Goal: Task Accomplishment & Management: Complete application form

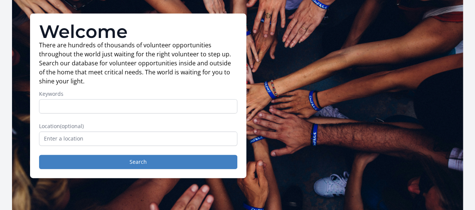
scroll to position [46, 0]
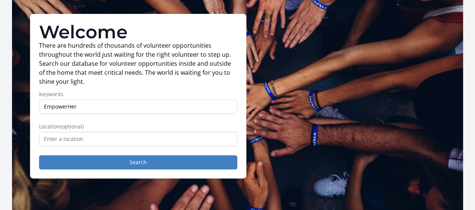
type input "EmpowerHer"
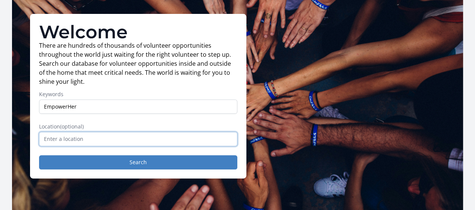
click at [138, 146] on input "text" at bounding box center [138, 139] width 198 height 14
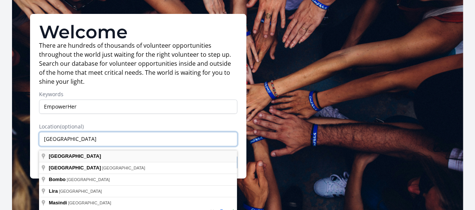
type input "[GEOGRAPHIC_DATA]"
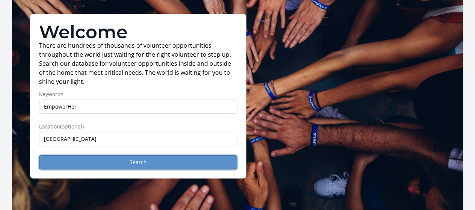
click at [137, 168] on button "Search" at bounding box center [138, 162] width 198 height 14
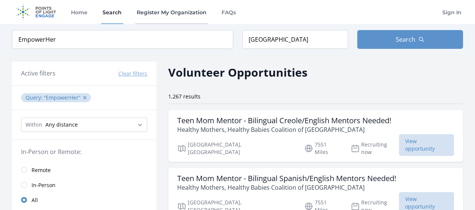
click at [188, 12] on link "Register My Organization" at bounding box center [171, 12] width 73 height 24
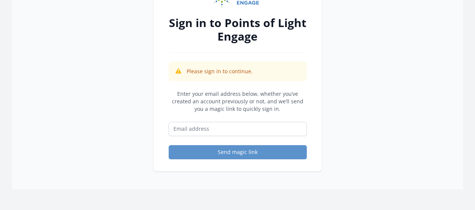
scroll to position [68, 0]
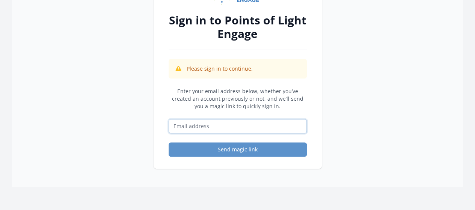
click at [230, 125] on input "Email address" at bounding box center [237, 126] width 138 height 14
type input "info@wdfug.org"
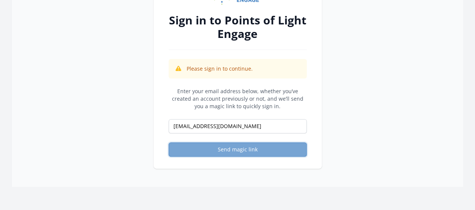
click at [227, 149] on button "Send magic link" at bounding box center [237, 149] width 138 height 14
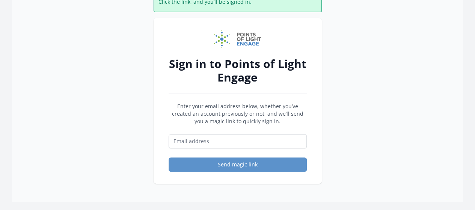
scroll to position [68, 0]
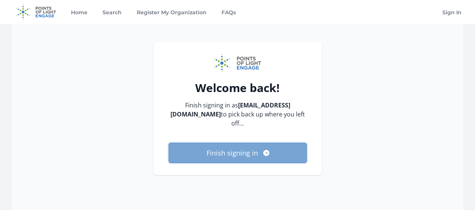
click at [243, 150] on button "Finish signing in" at bounding box center [237, 153] width 138 height 20
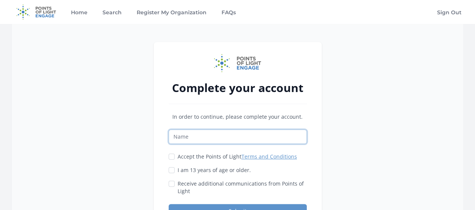
click at [206, 137] on input "Name" at bounding box center [237, 136] width 138 height 14
type input "Matte Jockas"
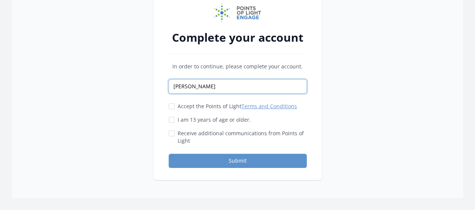
scroll to position [53, 0]
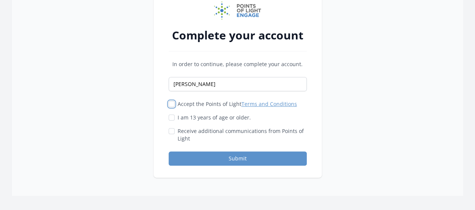
click at [173, 105] on input "Accept the Points of Light Terms and Conditions" at bounding box center [171, 104] width 6 height 6
checkbox input "true"
click at [170, 116] on input "I am 13 years of age or older." at bounding box center [171, 117] width 6 height 6
checkbox input "true"
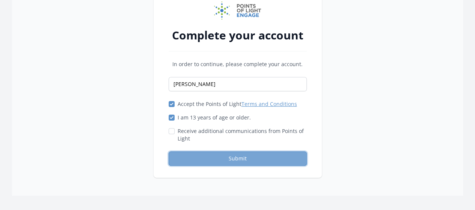
click at [223, 158] on button "Submit" at bounding box center [237, 158] width 138 height 14
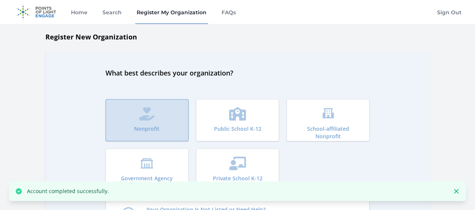
click at [141, 120] on icon "submit" at bounding box center [146, 114] width 15 height 14
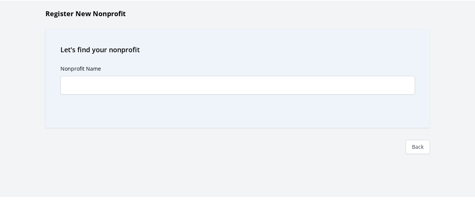
scroll to position [26, 0]
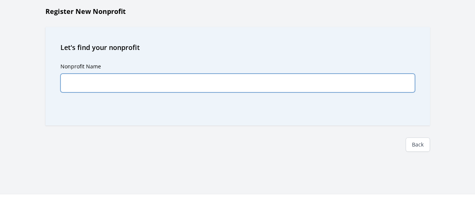
click at [125, 80] on input "Nonprofit Name" at bounding box center [237, 83] width 354 height 19
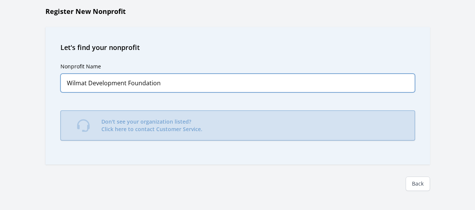
type input "Wilmat Development Foundation"
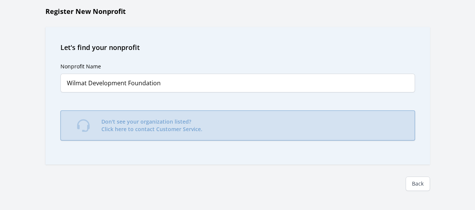
click at [143, 122] on p "Don't see your organization listed? Click here to contact Customer Service." at bounding box center [151, 125] width 101 height 15
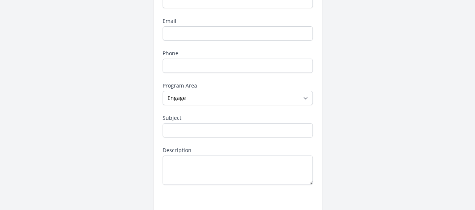
scroll to position [86, 0]
click at [255, 99] on select "--None-- Daily Point of Light Award Disney Family Volunteer Rewards Global Netw…" at bounding box center [237, 97] width 150 height 14
click at [75, 74] on div "Contact Points of Light Name Email Phone Program Area --None-- Daily Point of L…" at bounding box center [237, 110] width 450 height 308
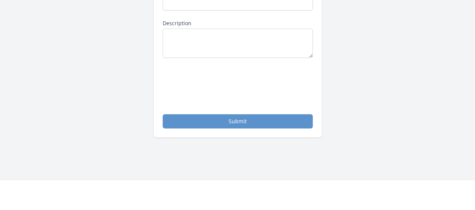
scroll to position [205, 0]
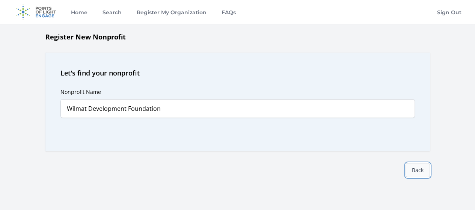
click at [417, 170] on link "Back" at bounding box center [417, 170] width 24 height 14
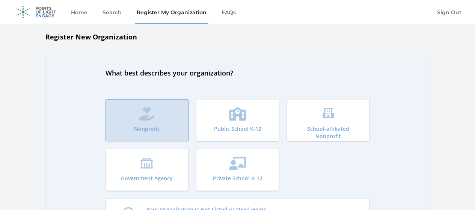
click at [152, 120] on button "Nonprofit" at bounding box center [146, 120] width 83 height 42
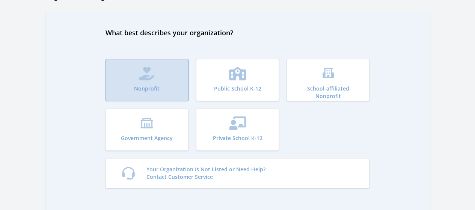
scroll to position [72, 0]
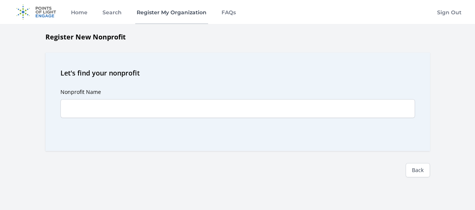
click at [179, 10] on link "Register My Organization" at bounding box center [171, 12] width 73 height 24
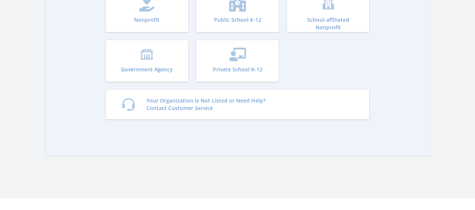
scroll to position [110, 0]
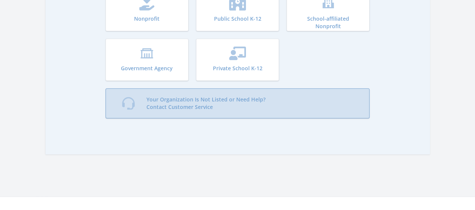
click at [186, 98] on p "Your Organization Is Not Listed or Need Help? Contact Customer Service" at bounding box center [205, 103] width 119 height 15
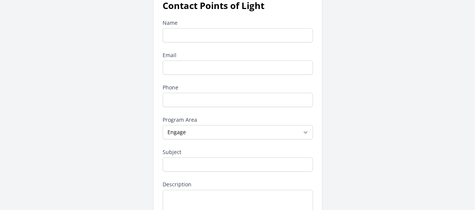
scroll to position [51, 0]
type input "[PERSON_NAME]"
click at [186, 65] on input "Email" at bounding box center [237, 68] width 150 height 14
type input "[EMAIL_ADDRESS][DOMAIN_NAME]"
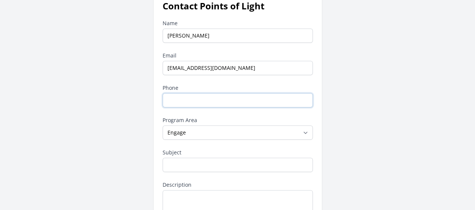
click at [201, 102] on input "Phone" at bounding box center [237, 100] width 150 height 14
type input "+256789936029"
click at [199, 162] on input "Subject" at bounding box center [237, 165] width 150 height 14
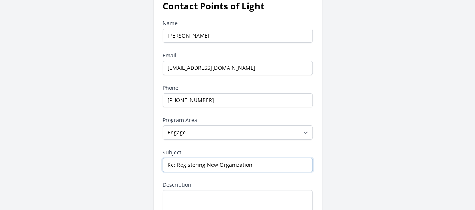
type input "Re: Registering New Organization"
click at [211, 191] on textarea "Description" at bounding box center [237, 204] width 150 height 29
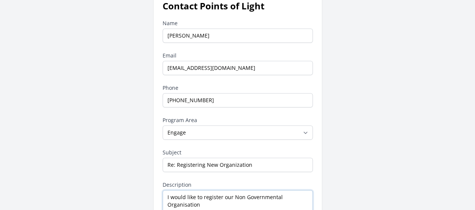
paste textarea "Wilmat Development Foundation"
click at [199, 202] on textarea "I would like to register our Non Governmental Organisation Wilmat Development F…" at bounding box center [237, 204] width 150 height 29
click at [182, 202] on textarea "I would like to register our Non Governmental Organisation, Wilmat Development …" at bounding box center [237, 204] width 150 height 29
click at [289, 201] on textarea "I would like to register our Non Governmental Organization, Wilmat Development …" at bounding box center [237, 204] width 150 height 29
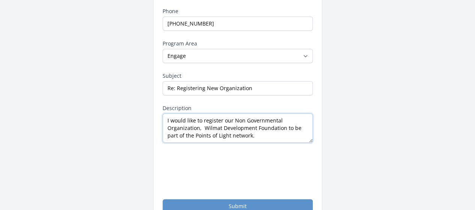
scroll to position [129, 0]
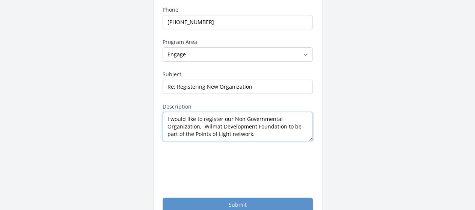
click at [263, 135] on textarea "I would like to register our Non Governmental Organization, Wilmat Development …" at bounding box center [237, 126] width 150 height 29
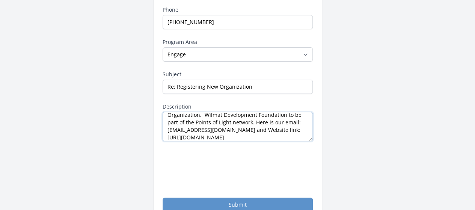
scroll to position [19, 0]
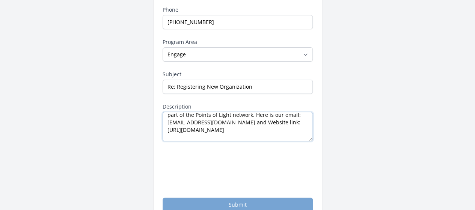
type textarea "I would like to register our Non Governmental Organization, Wilmat Development …"
click at [230, 200] on button "Submit" at bounding box center [237, 204] width 150 height 14
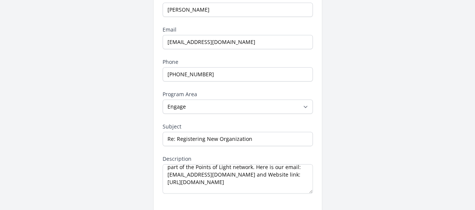
scroll to position [77, 0]
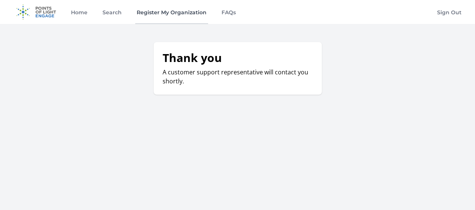
click at [162, 11] on link "Register My Organization" at bounding box center [171, 12] width 73 height 24
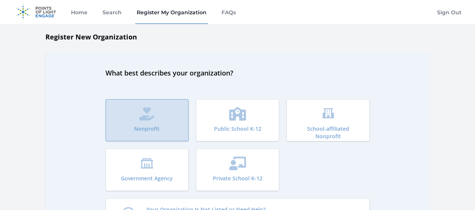
click at [157, 107] on button "Nonprofit" at bounding box center [146, 120] width 83 height 42
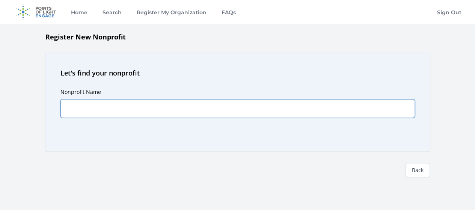
click at [157, 107] on input "Nonprofit Name" at bounding box center [237, 108] width 354 height 19
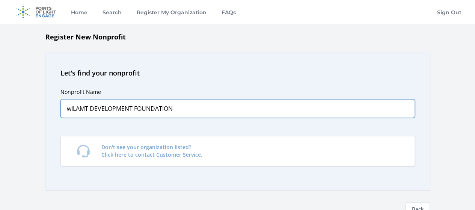
type input "wILAMT DEVELOPMENT FOUNDATION"
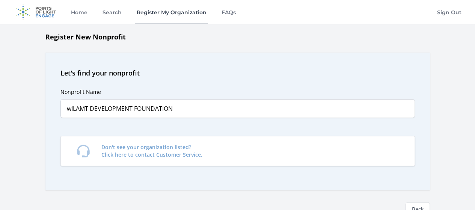
click at [153, 13] on link "Register My Organization" at bounding box center [171, 12] width 73 height 24
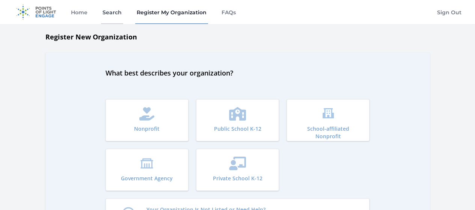
click at [115, 11] on link "Search" at bounding box center [112, 12] width 22 height 24
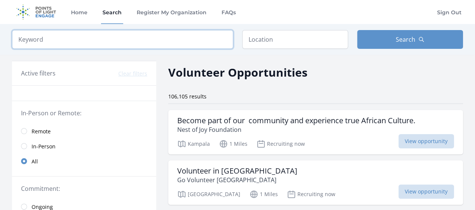
click at [183, 39] on input "search" at bounding box center [122, 39] width 221 height 19
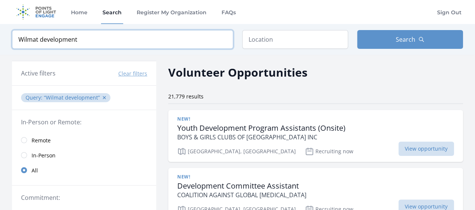
type input "Wilmat development"
click button "submit" at bounding box center [0, 0] width 0 height 0
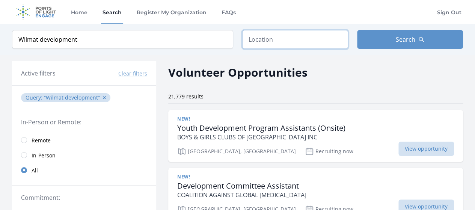
click at [312, 39] on input "text" at bounding box center [295, 39] width 106 height 19
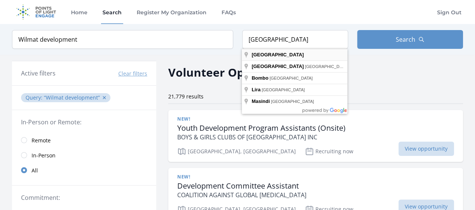
type input "Uganda"
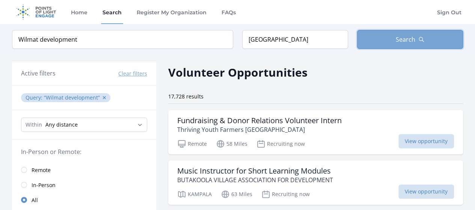
click at [386, 36] on button "Search" at bounding box center [410, 39] width 106 height 19
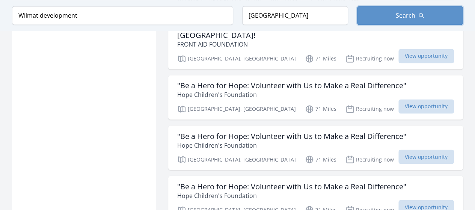
scroll to position [597, 0]
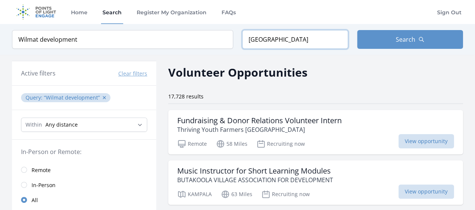
drag, startPoint x: 288, startPoint y: 44, endPoint x: 223, endPoint y: 51, distance: 66.0
click at [223, 51] on div "Keyword Wilmat development Location Uganda Search" at bounding box center [237, 39] width 475 height 31
click at [77, 11] on link "Home" at bounding box center [79, 12] width 20 height 24
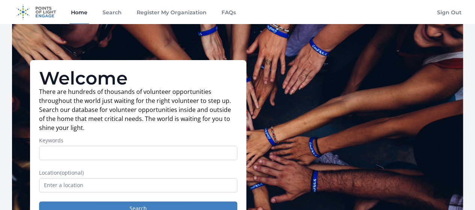
click at [48, 13] on img at bounding box center [36, 12] width 48 height 24
click at [455, 15] on link "Sign Out" at bounding box center [448, 12] width 27 height 24
